Goal: Navigation & Orientation: Find specific page/section

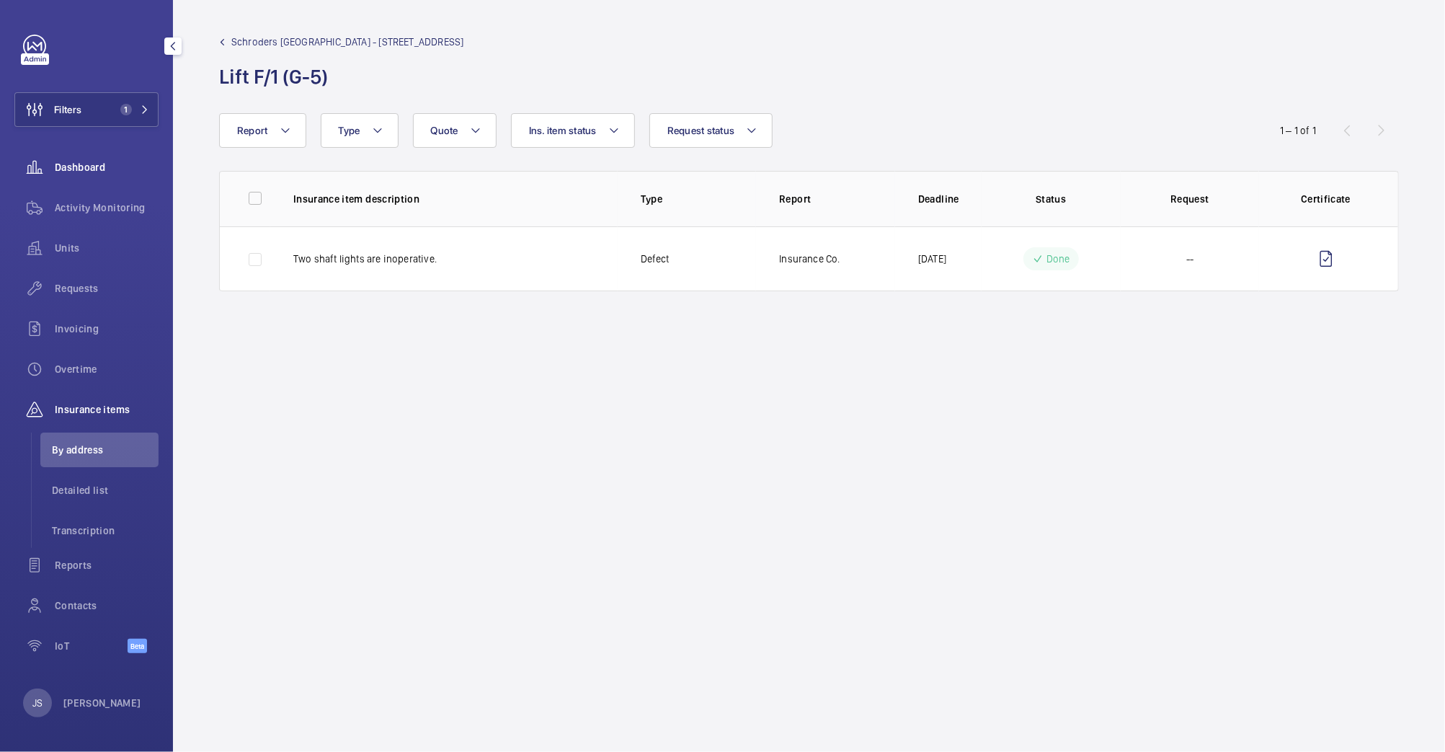
click at [88, 164] on span "Dashboard" at bounding box center [107, 167] width 104 height 14
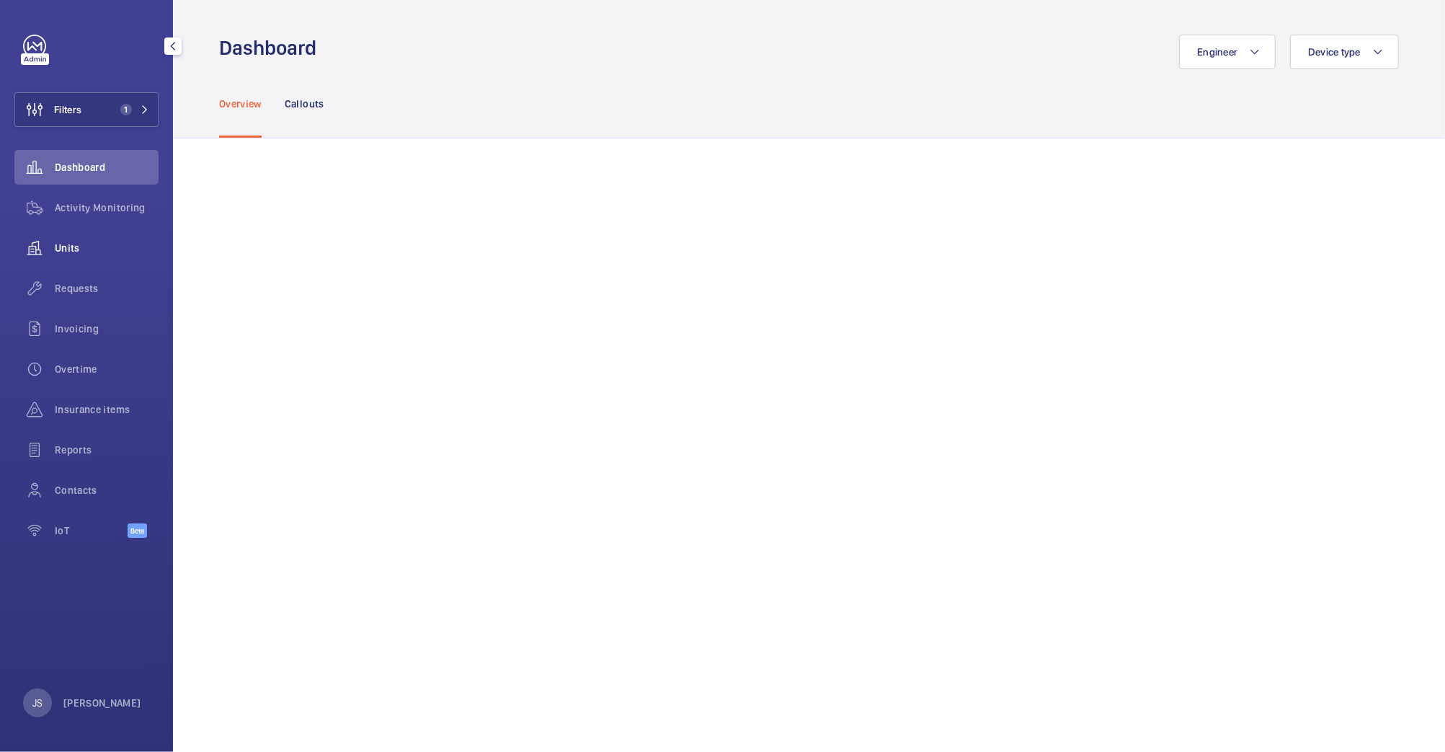
click at [73, 250] on span "Units" at bounding box center [107, 248] width 104 height 14
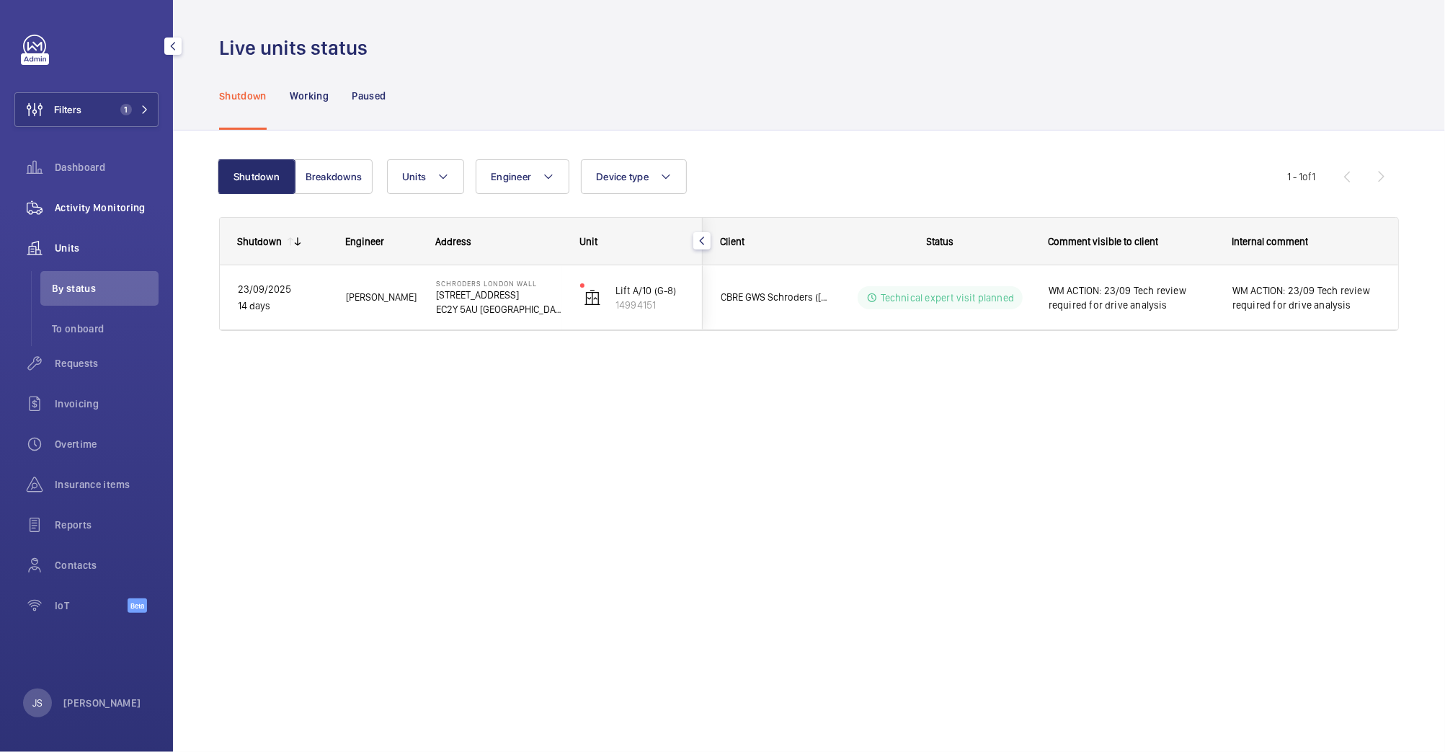
click at [74, 210] on span "Activity Monitoring" at bounding box center [107, 207] width 104 height 14
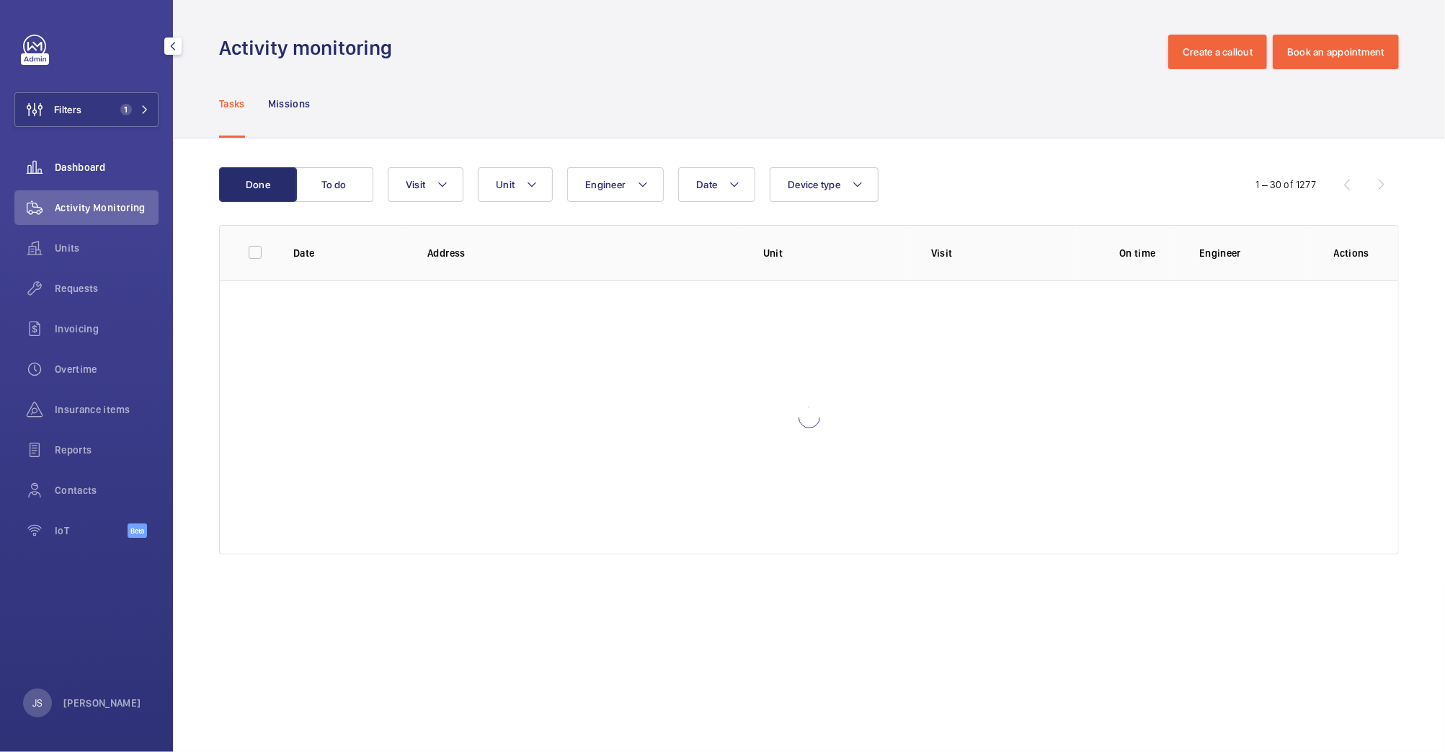
click at [71, 177] on div "Dashboard" at bounding box center [86, 167] width 144 height 35
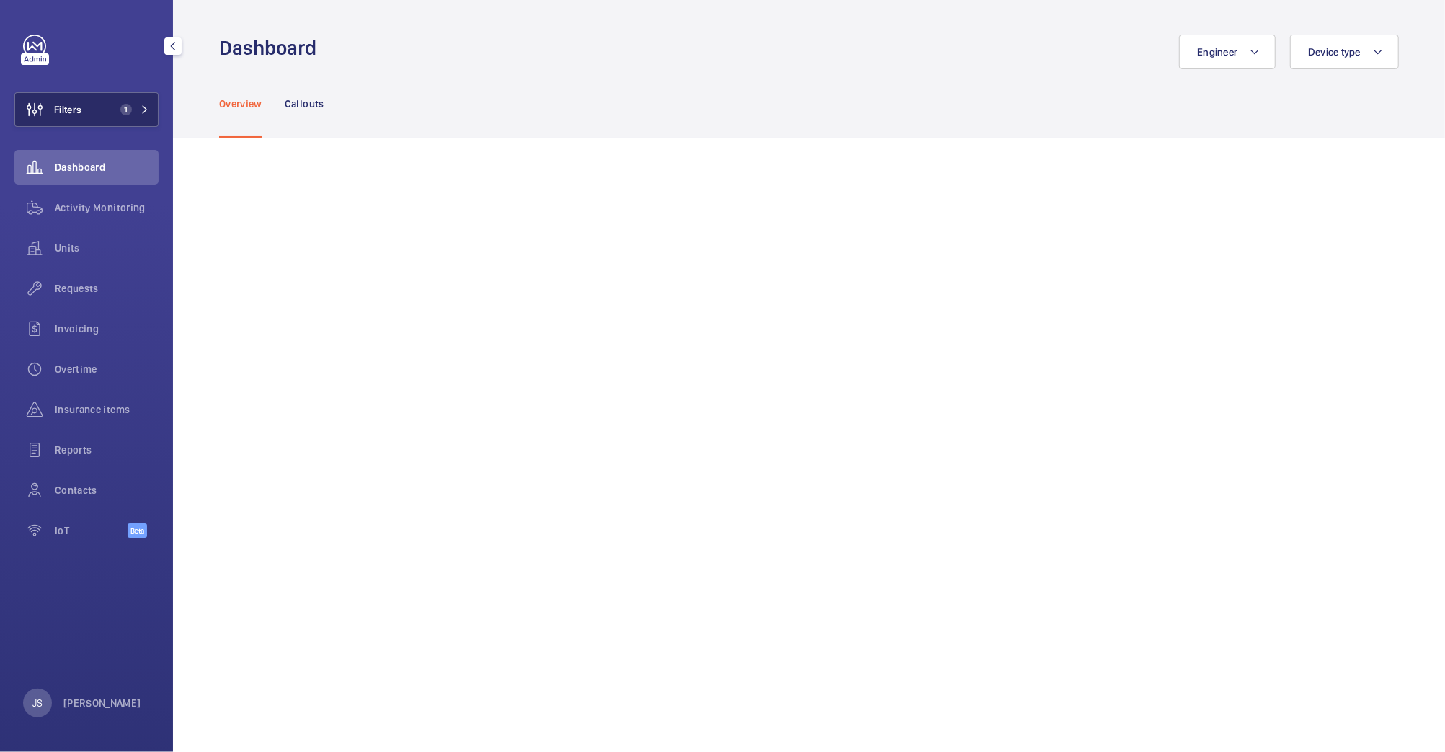
click at [103, 113] on button "Filters 1" at bounding box center [86, 109] width 144 height 35
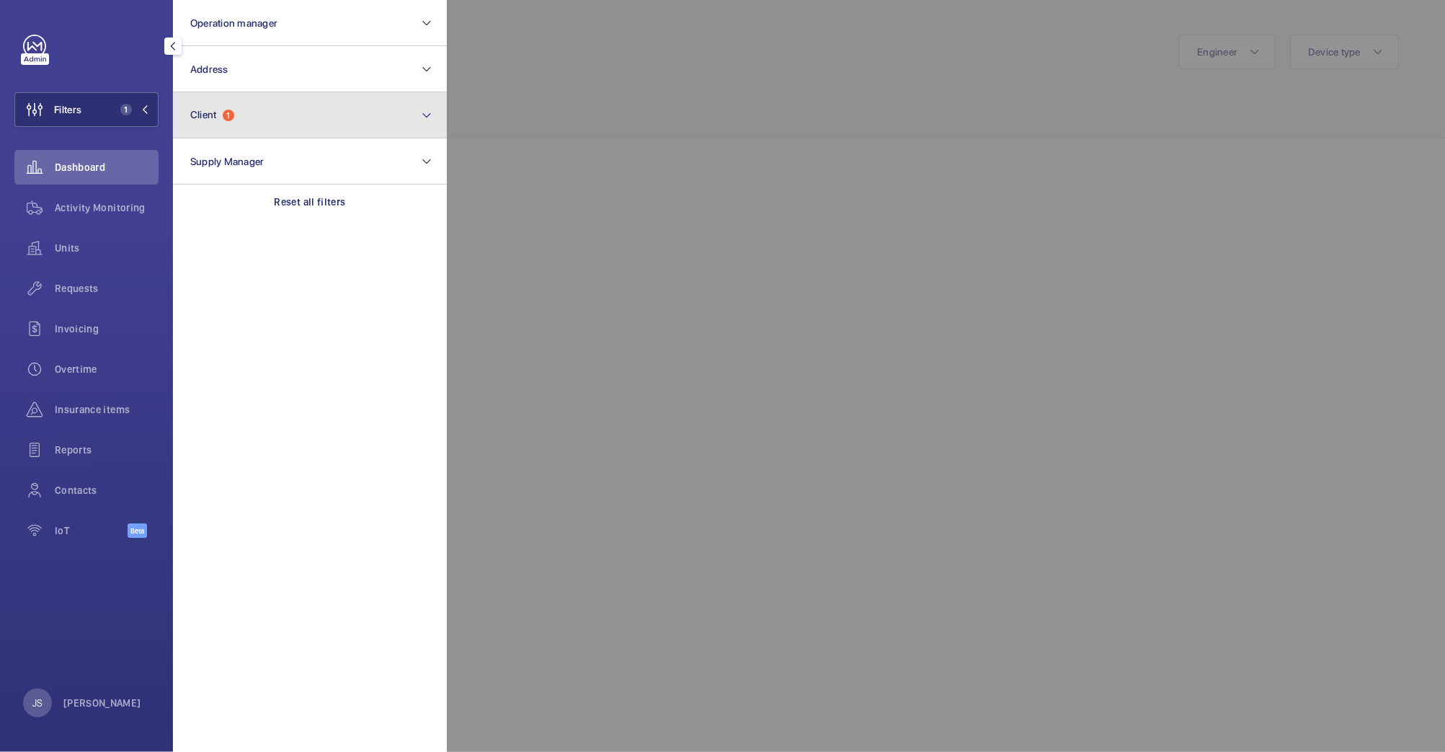
click at [207, 118] on span "Client" at bounding box center [203, 115] width 27 height 12
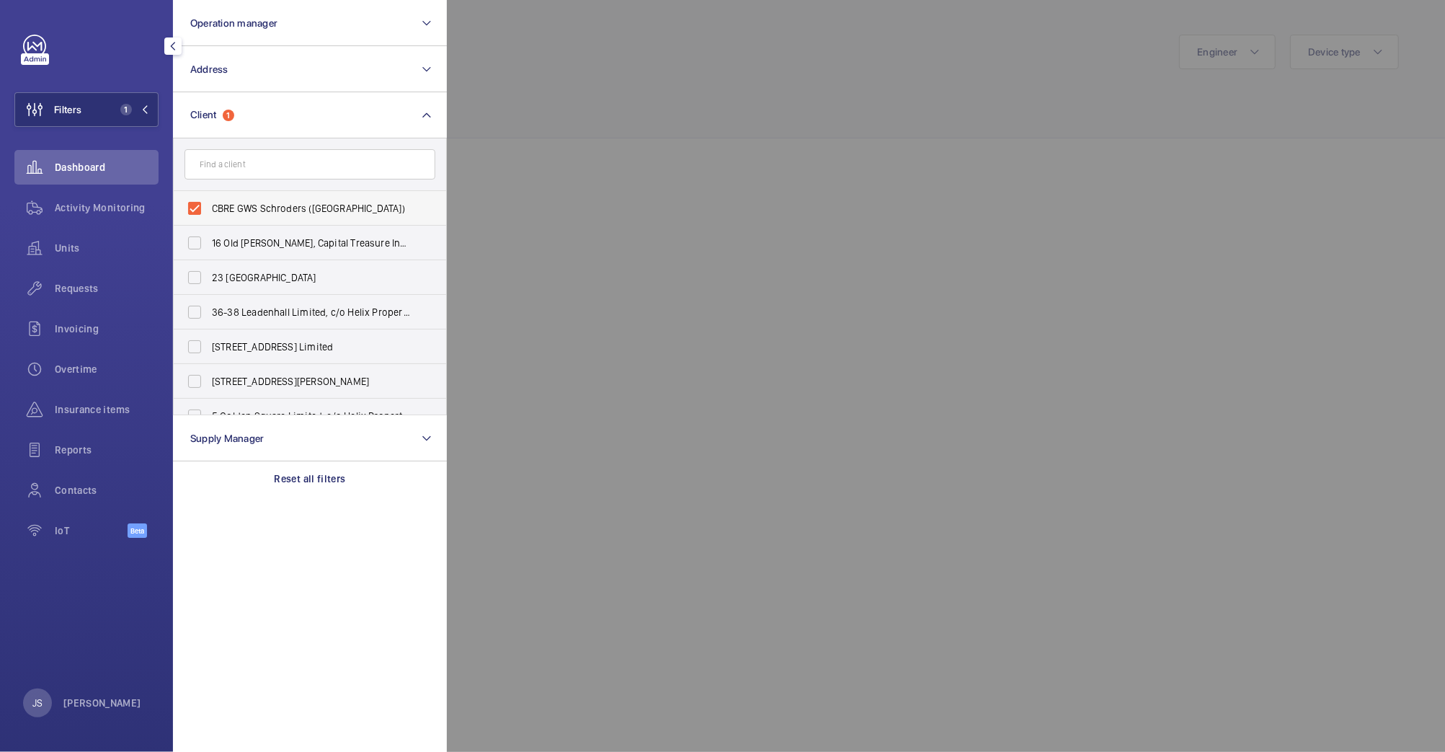
click at [239, 202] on span "CBRE GWS Schroders ([GEOGRAPHIC_DATA])" at bounding box center [311, 208] width 198 height 14
click at [209, 202] on input "CBRE GWS Schroders ([GEOGRAPHIC_DATA])" at bounding box center [194, 208] width 29 height 29
checkbox input "false"
click at [98, 161] on span "Dashboard" at bounding box center [107, 167] width 104 height 14
